Goal: Entertainment & Leisure: Consume media (video, audio)

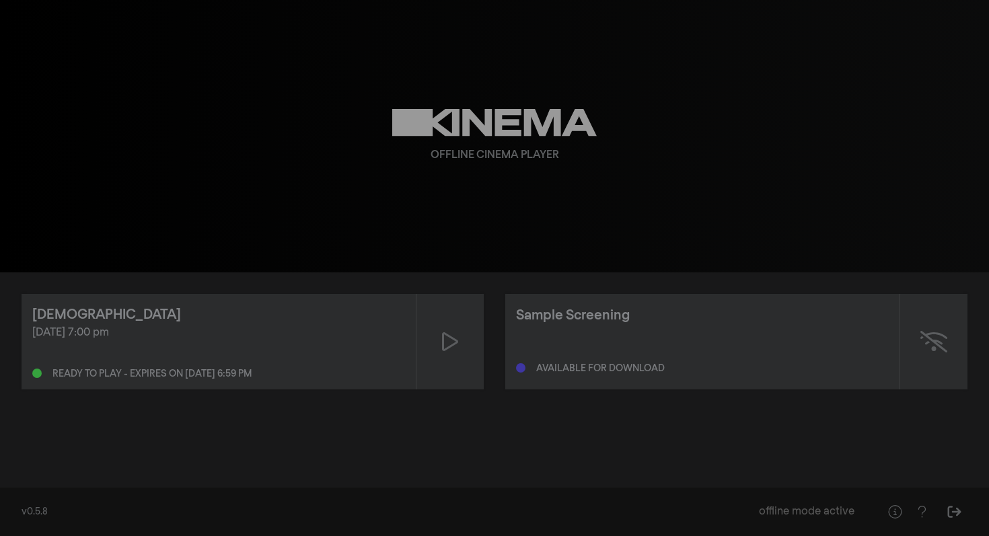
click at [739, 172] on div "play_arrow 0:00 volume_up fullscreen settings closed_caption Captions Off setti…" at bounding box center [494, 136] width 989 height 272
click at [450, 348] on icon at bounding box center [450, 342] width 16 height 22
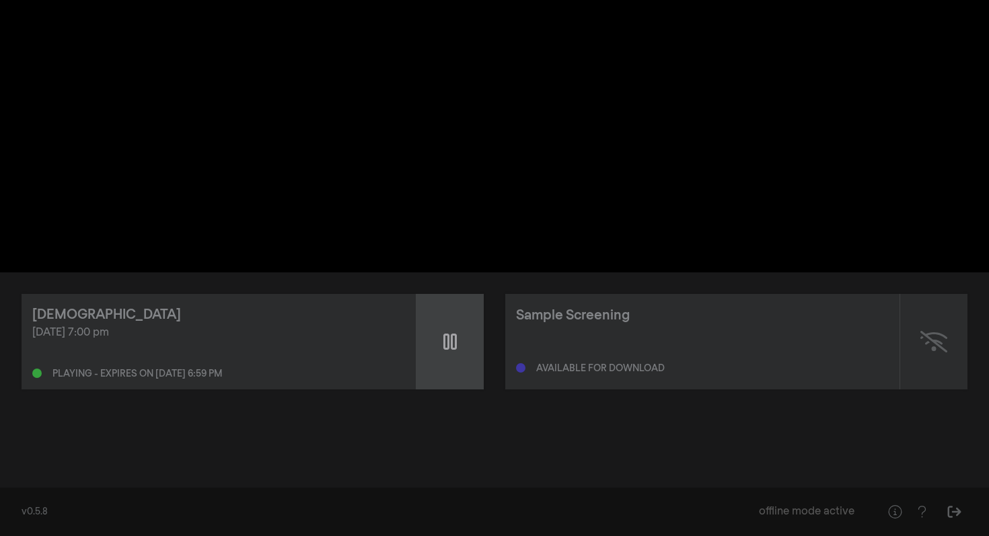
click at [450, 344] on icon at bounding box center [449, 342] width 13 height 22
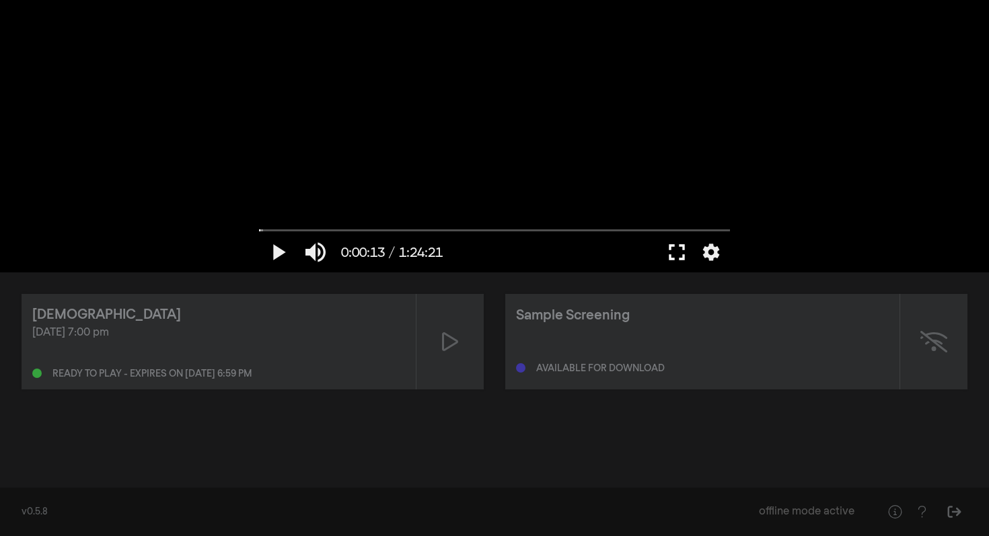
click at [677, 249] on button "fullscreen" at bounding box center [677, 252] width 38 height 40
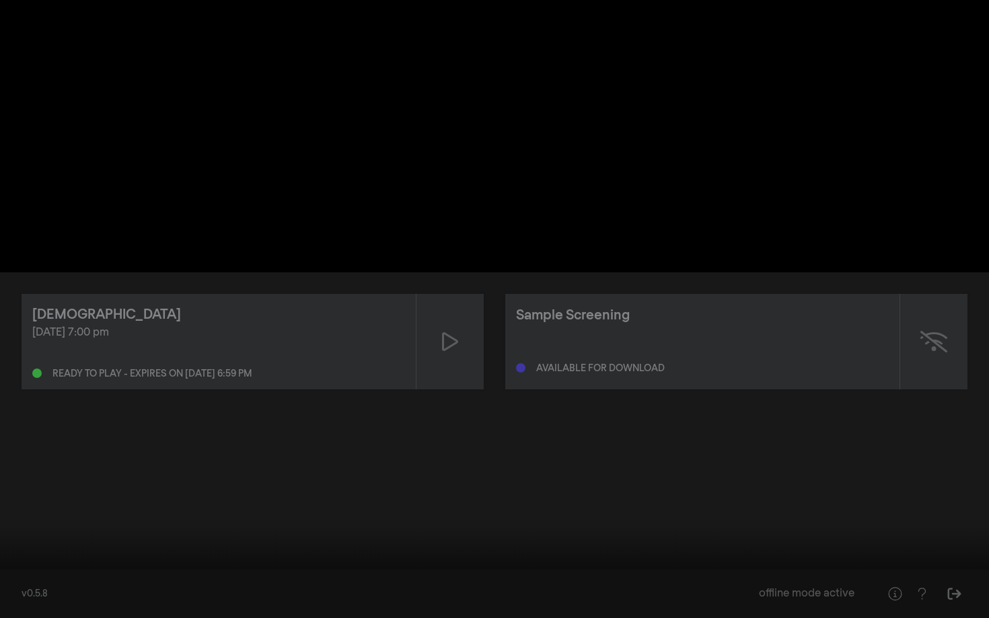
click at [963, 536] on button "settings" at bounding box center [963, 598] width 31 height 40
click at [653, 496] on div at bounding box center [494, 309] width 989 height 618
click at [24, 536] on button "play_arrow" at bounding box center [26, 598] width 38 height 40
click at [24, 536] on button "pause" at bounding box center [26, 598] width 38 height 40
click at [932, 536] on button "fullscreen_exit" at bounding box center [929, 598] width 38 height 40
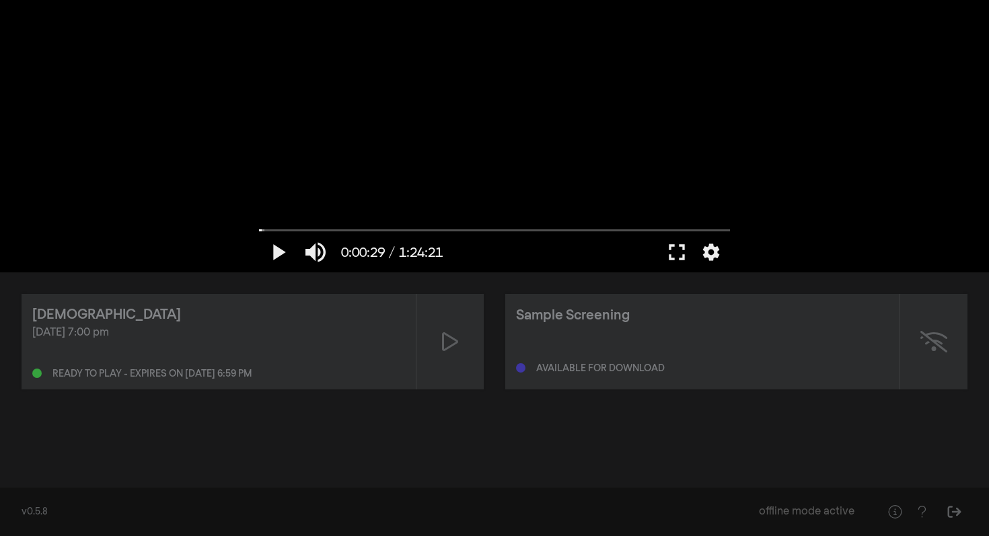
click at [881, 98] on div "play_arrow 0:00:29 / 1:24:21 volume_up fullscreen settings closed_caption Capti…" at bounding box center [494, 136] width 989 height 272
click at [279, 254] on button "play_arrow" at bounding box center [278, 252] width 38 height 40
click at [279, 254] on button "pause" at bounding box center [278, 252] width 38 height 40
drag, startPoint x: 264, startPoint y: 228, endPoint x: 257, endPoint y: 231, distance: 8.1
type input "0"
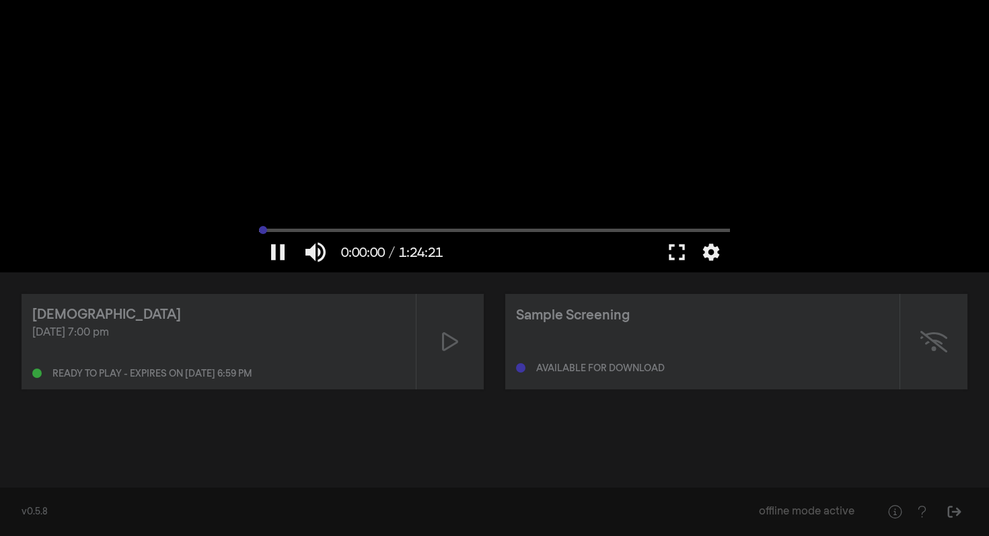
click at [259, 231] on input "Seek" at bounding box center [494, 230] width 471 height 8
click at [252, 372] on div "Ready to play - expires on [DATE] 6:59 pm" at bounding box center [151, 373] width 199 height 9
click at [126, 334] on div "[DATE] 7:00 pm" at bounding box center [218, 333] width 373 height 16
click at [897, 511] on icon "Help" at bounding box center [895, 511] width 17 height 13
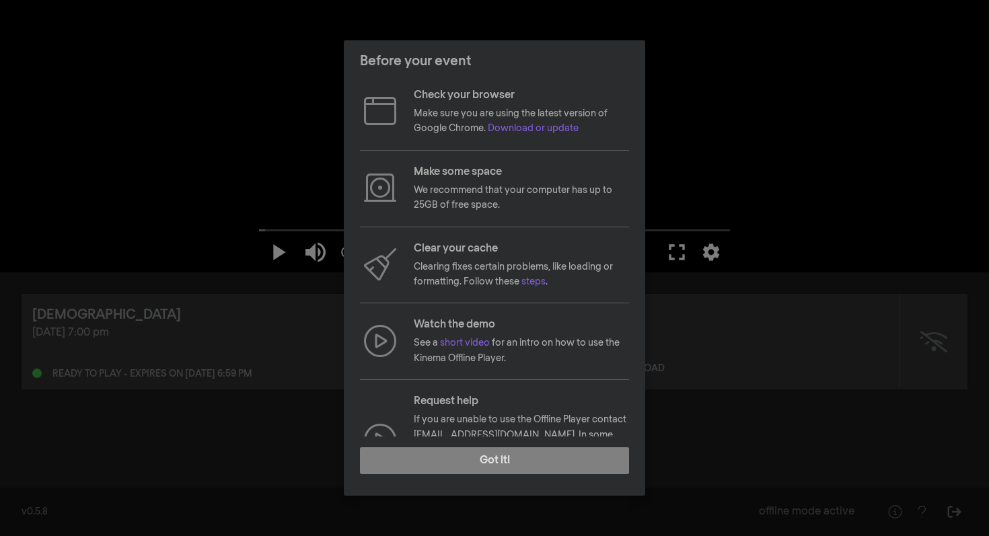
scroll to position [42, 0]
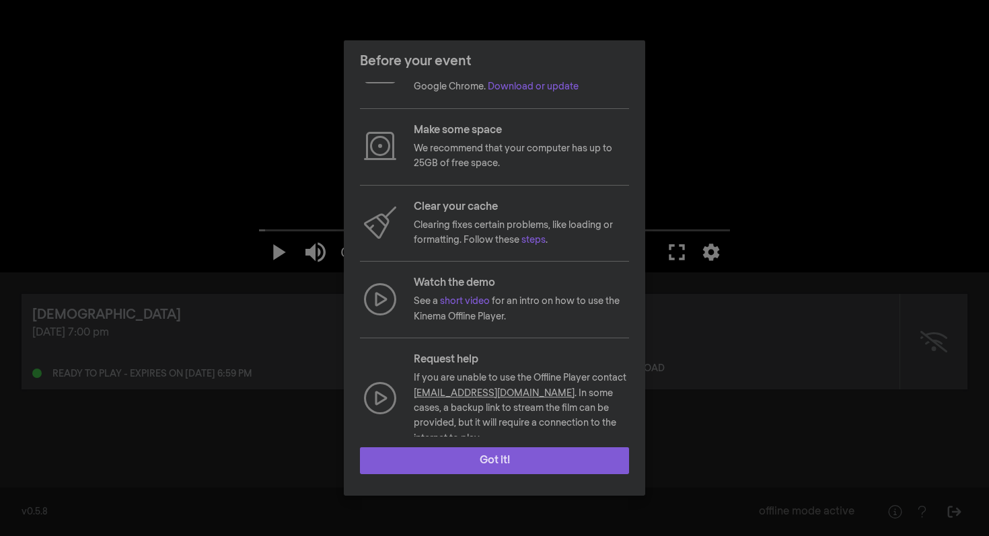
click at [494, 467] on button "Got it!" at bounding box center [494, 460] width 269 height 27
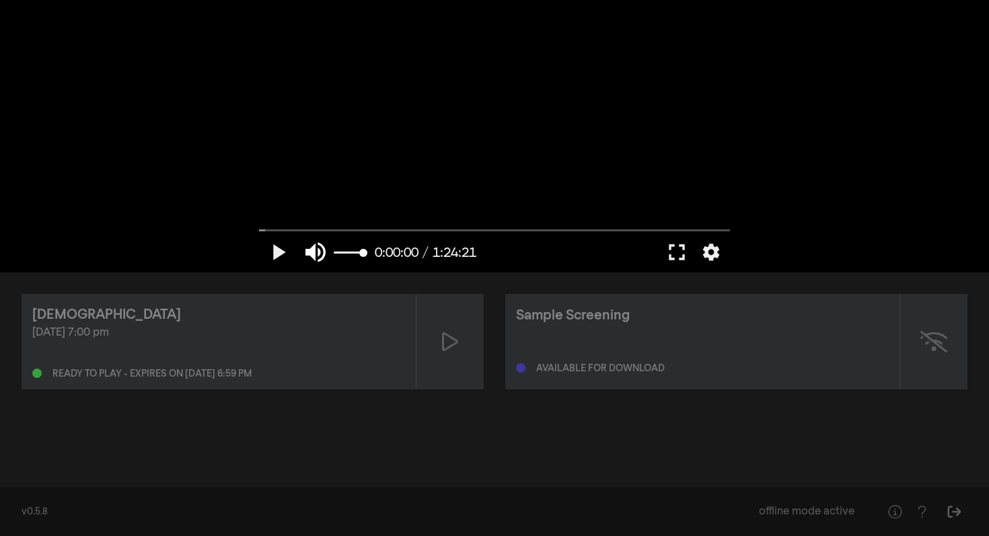
click at [311, 255] on button "volume_up" at bounding box center [316, 252] width 38 height 40
type input "0"
click at [279, 249] on button "play_arrow" at bounding box center [278, 252] width 38 height 40
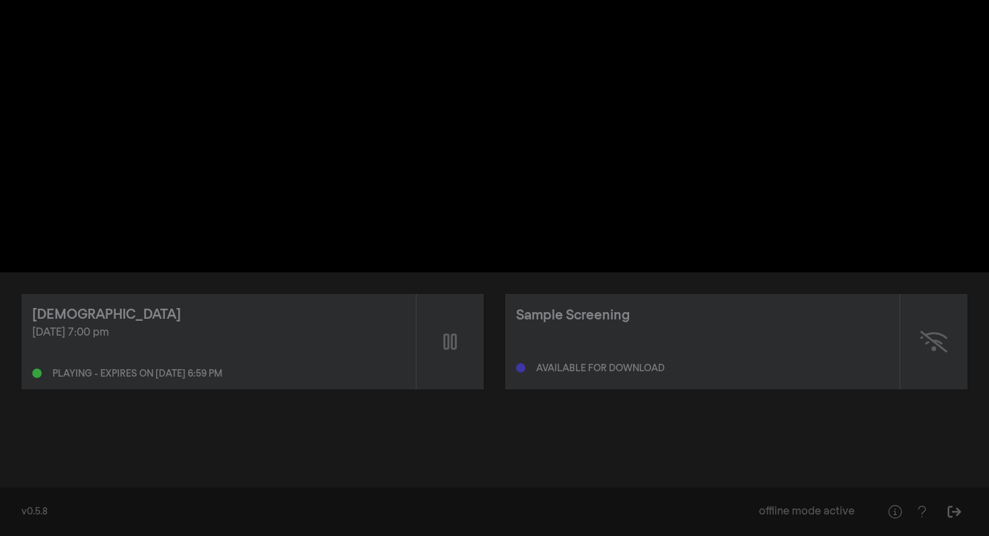
click at [276, 256] on button "pause" at bounding box center [278, 252] width 38 height 40
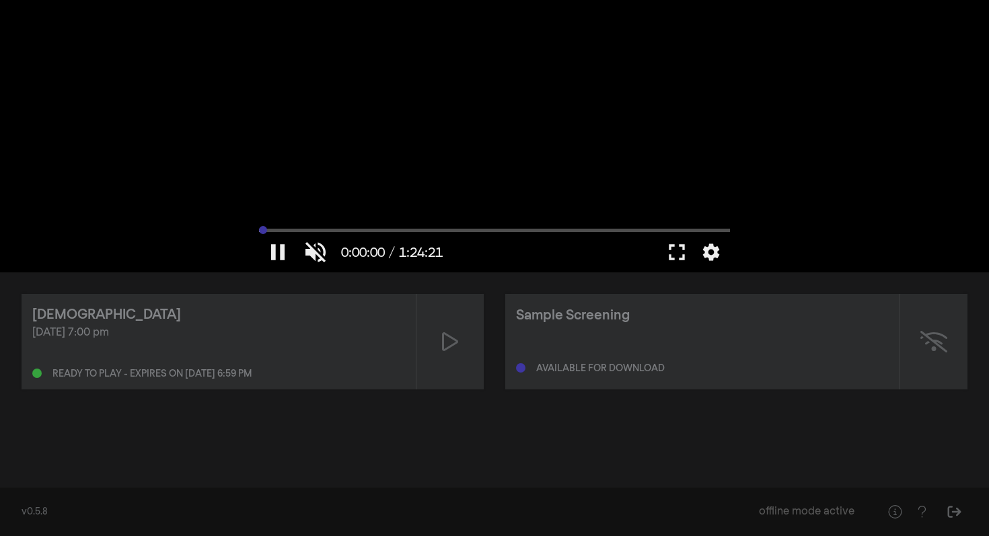
drag, startPoint x: 261, startPoint y: 231, endPoint x: 252, endPoint y: 232, distance: 9.5
click at [259, 232] on input "Seek" at bounding box center [494, 230] width 471 height 8
click at [280, 254] on button "play_arrow" at bounding box center [278, 252] width 38 height 40
click at [673, 251] on button "fullscreen" at bounding box center [677, 252] width 38 height 40
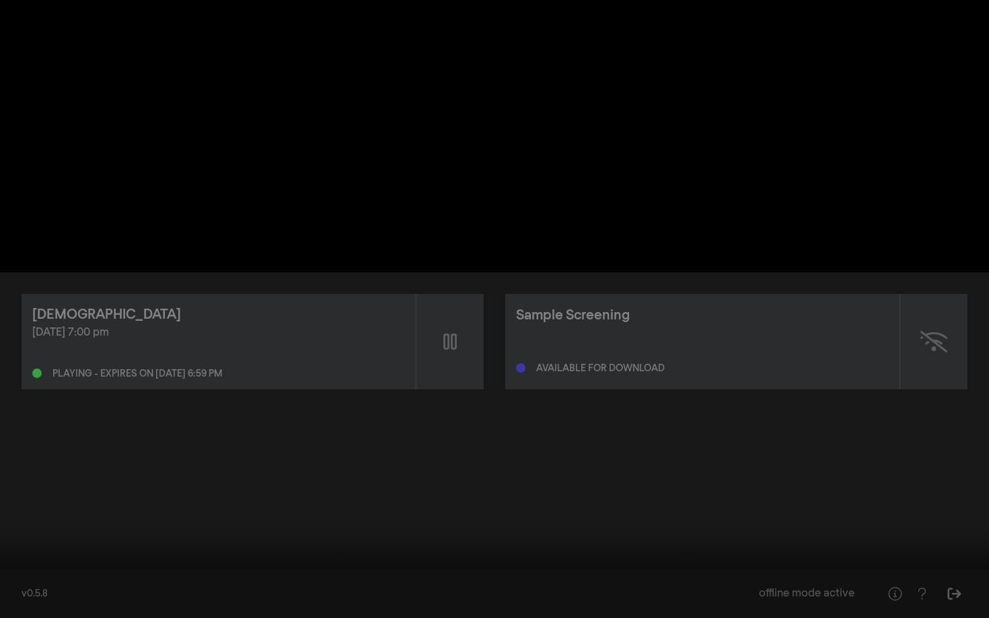
type input "22.40812"
click at [61, 536] on button "volume_off" at bounding box center [63, 598] width 38 height 40
type input "1"
type input "24.89672"
click at [61, 536] on button "volume_up" at bounding box center [63, 598] width 38 height 40
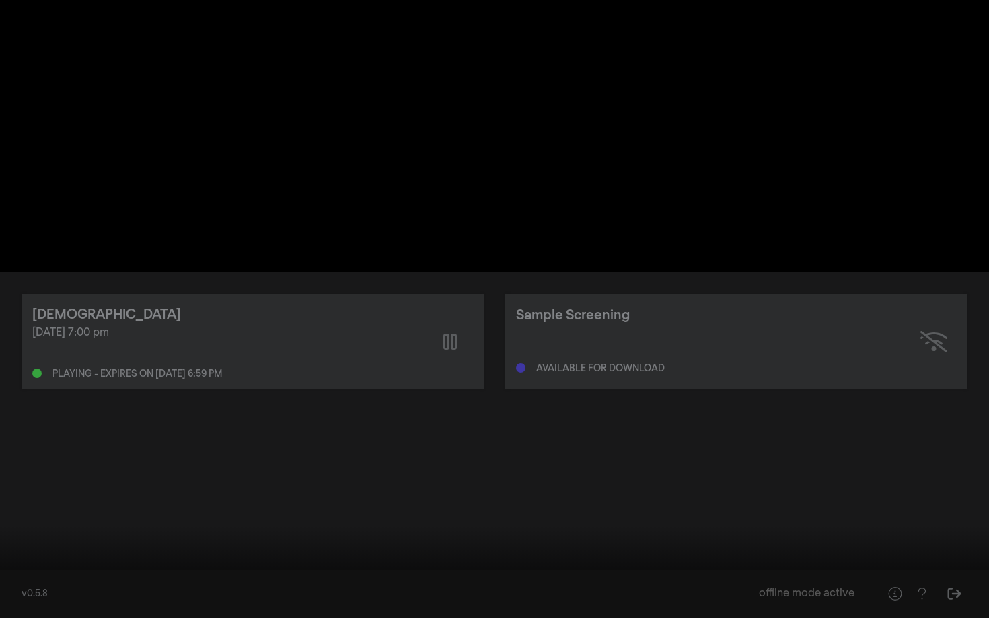
type input "0"
drag, startPoint x: 17, startPoint y: 576, endPoint x: 3, endPoint y: 577, distance: 14.1
click at [7, 536] on input "Seek" at bounding box center [495, 576] width 976 height 8
drag, startPoint x: 14, startPoint y: 575, endPoint x: 0, endPoint y: 576, distance: 14.2
click at [7, 536] on input "Seek" at bounding box center [495, 576] width 976 height 8
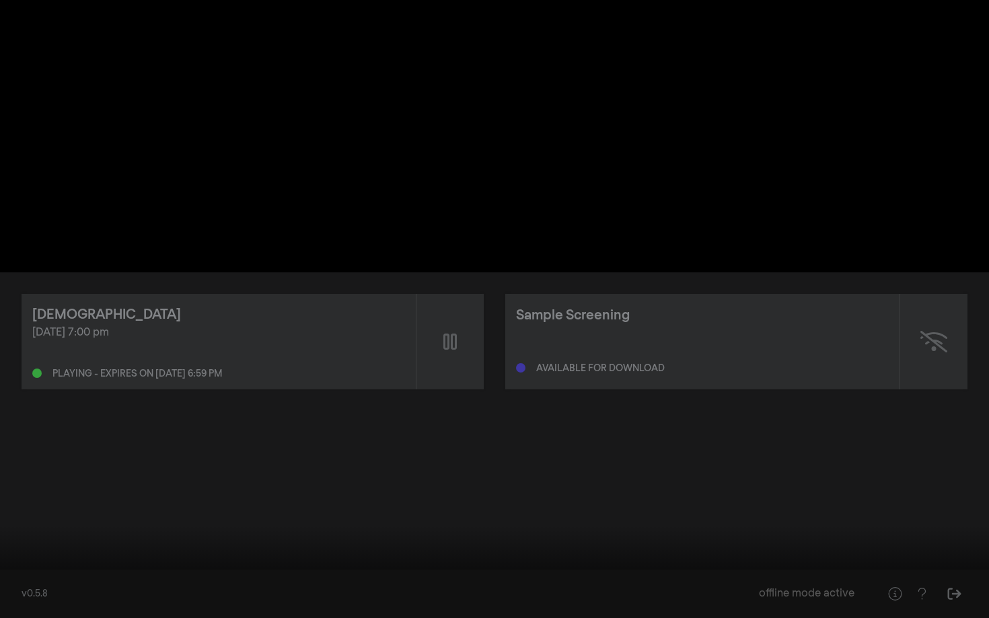
click at [20, 536] on button "pause" at bounding box center [26, 598] width 38 height 40
type input "0.689796"
click at [70, 536] on button "volume_off" at bounding box center [63, 598] width 38 height 40
type input "1"
click at [25, 536] on button "play_arrow" at bounding box center [26, 598] width 38 height 40
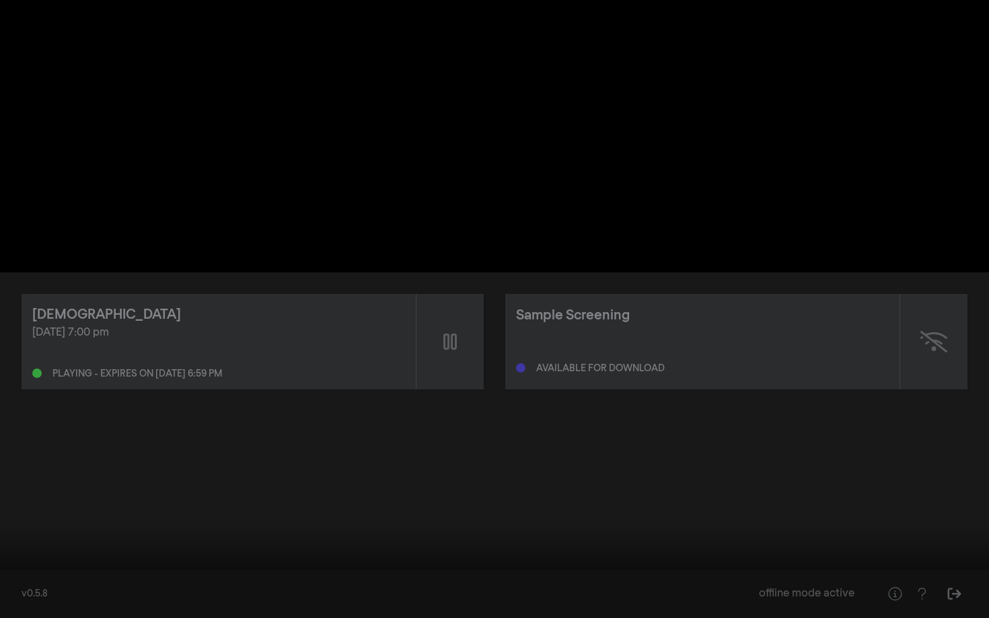
type input "8.7235"
click at [61, 536] on button "volume_up" at bounding box center [63, 598] width 38 height 40
type input "0"
click at [22, 536] on button "pause" at bounding box center [26, 598] width 38 height 40
type input "10.334305"
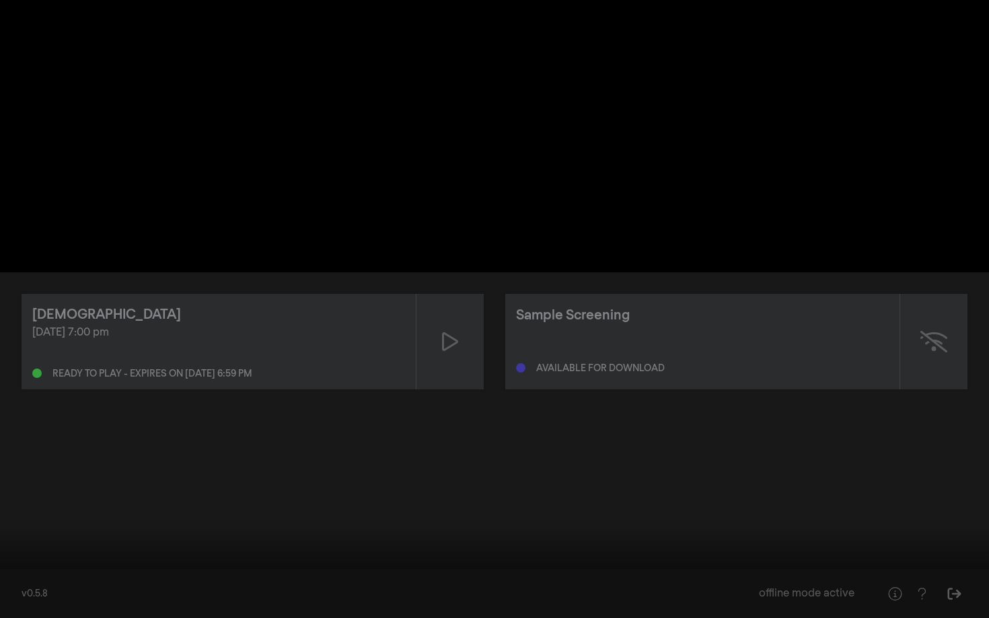
click at [61, 536] on button "volume_off" at bounding box center [63, 598] width 38 height 40
type input "1"
click at [28, 536] on button "play_arrow" at bounding box center [26, 598] width 38 height 40
type input "19.825757"
click at [65, 536] on button "volume_up" at bounding box center [63, 598] width 38 height 40
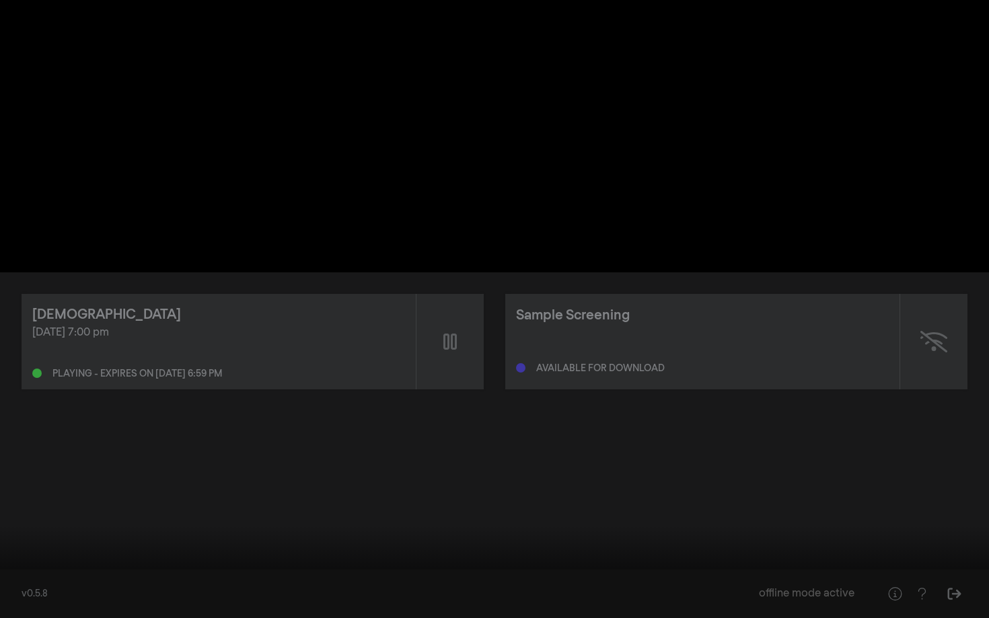
type input "0"
type input "24.396135"
click at [61, 536] on button "volume_off" at bounding box center [63, 598] width 38 height 40
type input "1"
drag, startPoint x: 17, startPoint y: 575, endPoint x: 4, endPoint y: 575, distance: 13.5
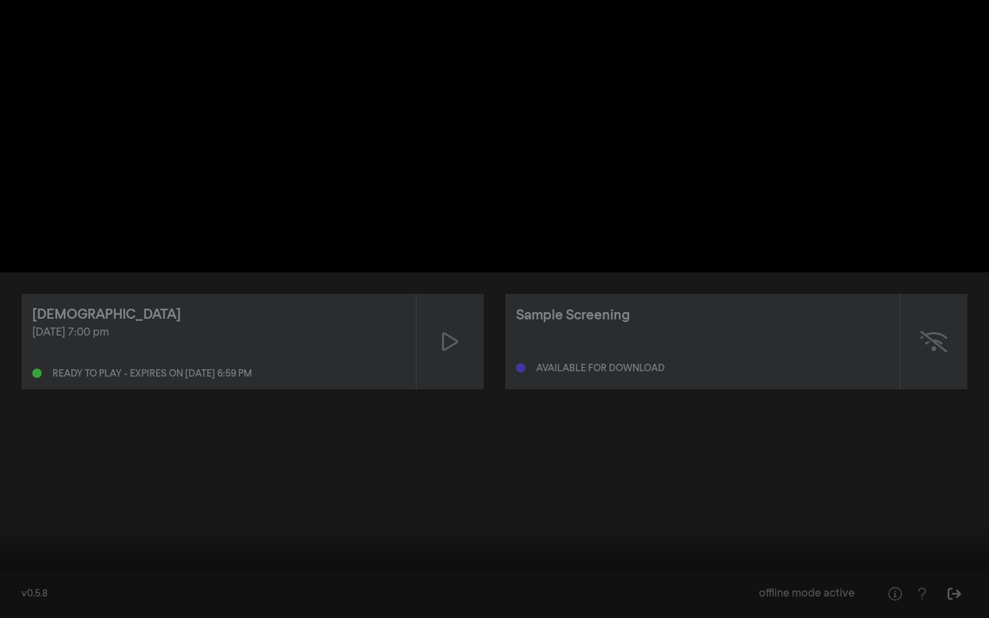
click at [7, 536] on input "Seek" at bounding box center [495, 576] width 976 height 8
type input "1.465799"
click at [61, 536] on button "volume_up" at bounding box center [63, 598] width 38 height 40
type input "0"
type input "2.502231"
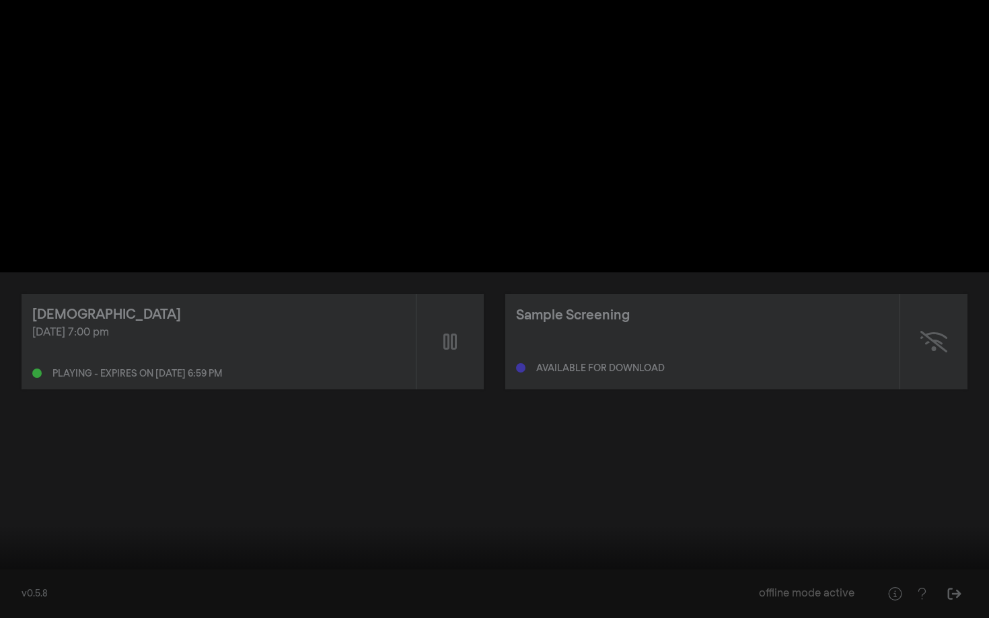
click at [61, 536] on button "volume_off" at bounding box center [63, 598] width 38 height 40
type input "1"
type input "13.225441"
click at [59, 536] on button "volume_up" at bounding box center [63, 598] width 38 height 40
type input "0"
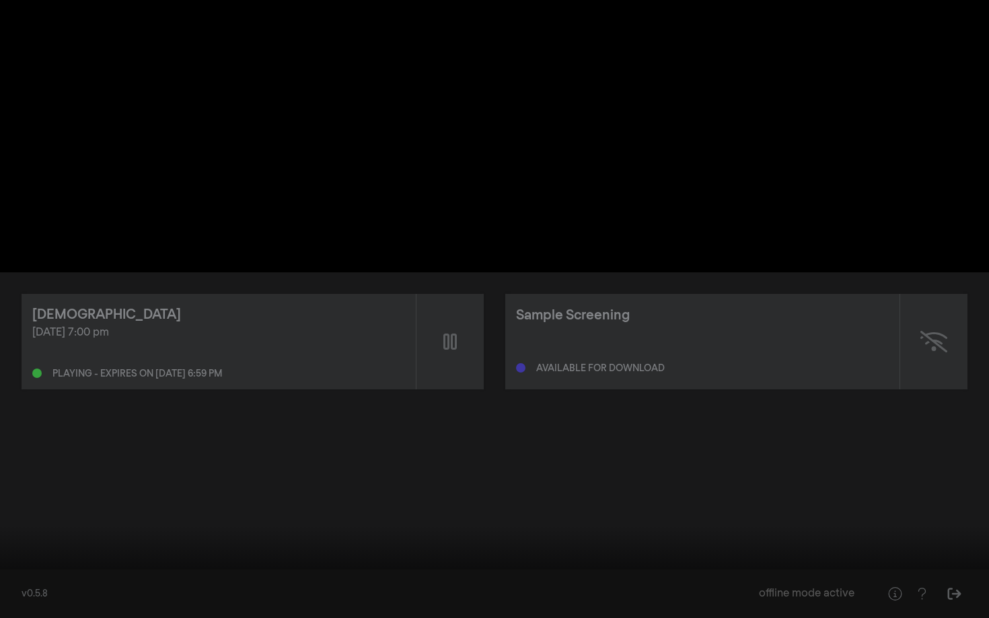
click at [28, 536] on button "pause" at bounding box center [26, 598] width 38 height 40
click at [653, 427] on div at bounding box center [494, 309] width 989 height 618
click at [31, 536] on button "pause" at bounding box center [26, 598] width 38 height 40
click at [931, 536] on button "fullscreen_exit" at bounding box center [929, 598] width 38 height 40
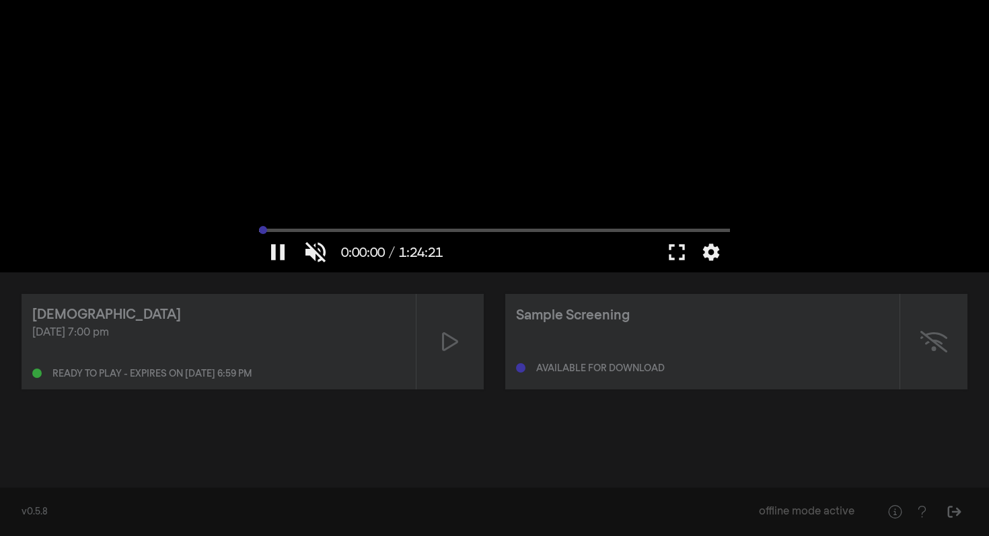
type input "0"
click at [259, 229] on input "Seek" at bounding box center [494, 230] width 471 height 8
